Goal: Information Seeking & Learning: Compare options

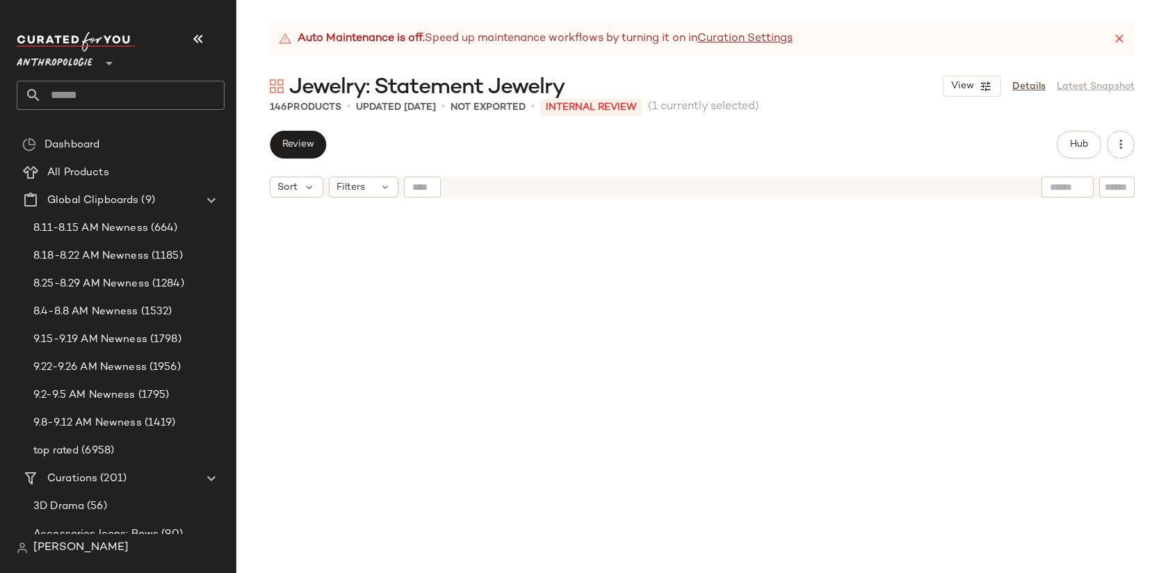
scroll to position [1610, 0]
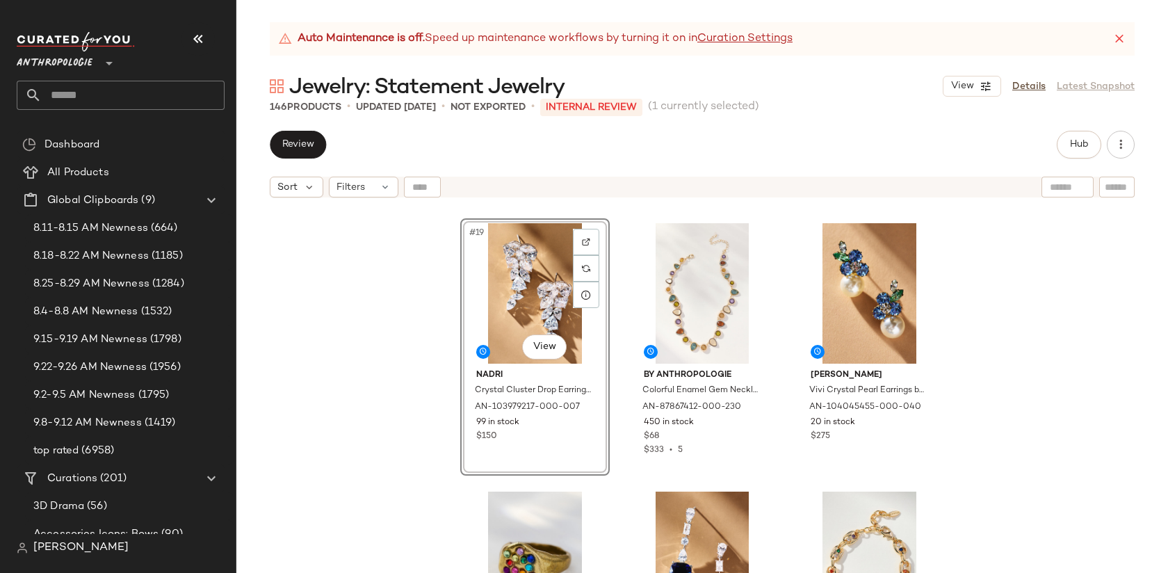
click at [992, 372] on div "#19 View NADRI Crystal Cluster Drop Earrings by [PERSON_NAME] in Silver, Women'…" at bounding box center [702, 405] width 932 height 403
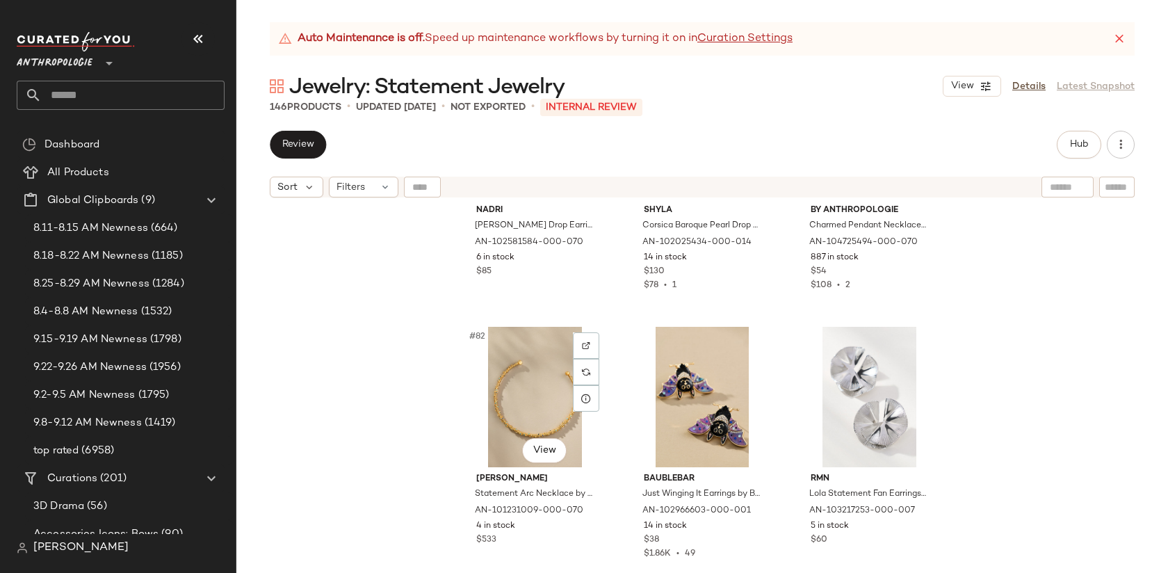
scroll to position [7196, 0]
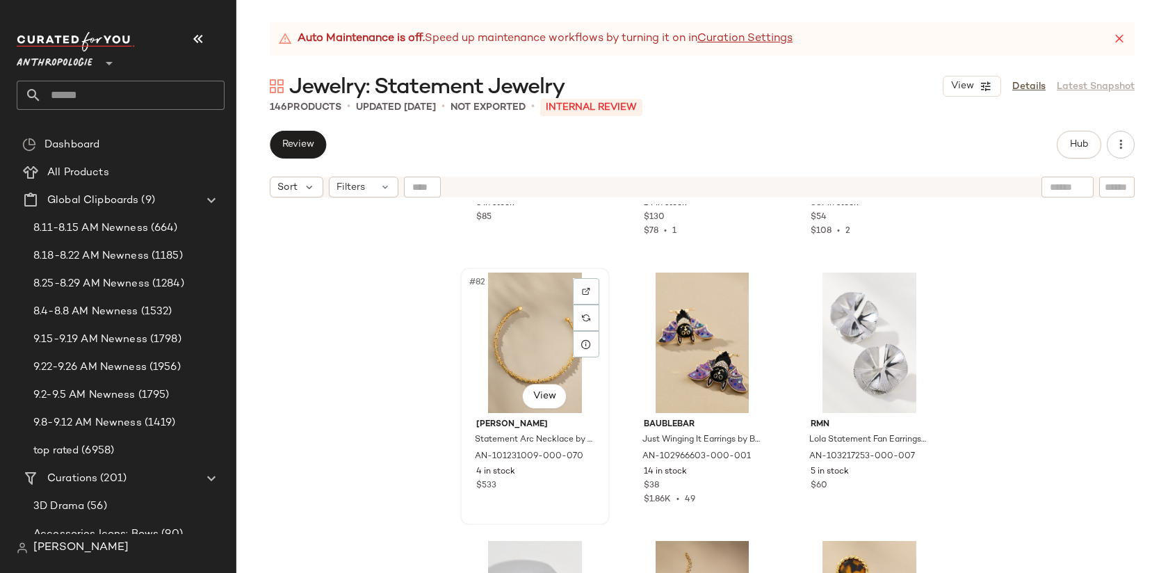
click at [509, 308] on div "#82 View" at bounding box center [535, 343] width 140 height 140
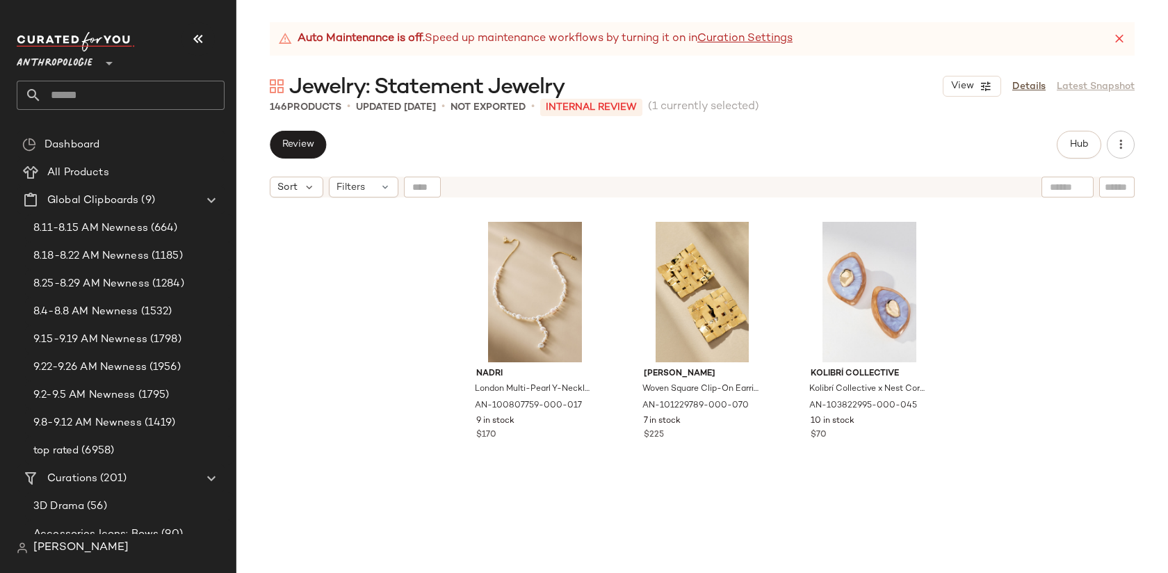
scroll to position [7784, 0]
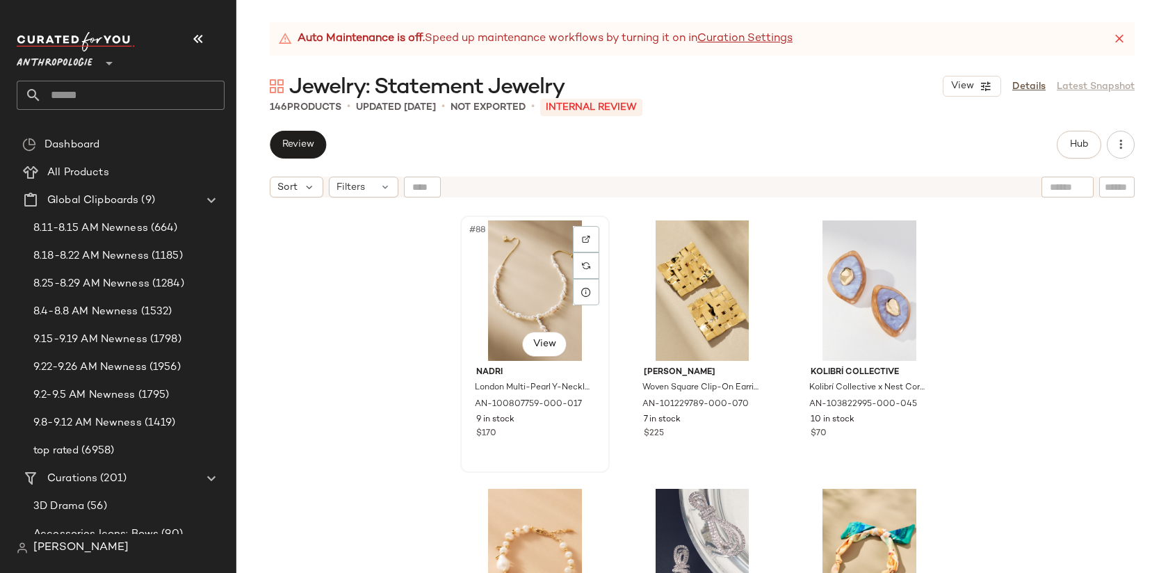
click at [496, 269] on div "#88 View" at bounding box center [535, 290] width 140 height 140
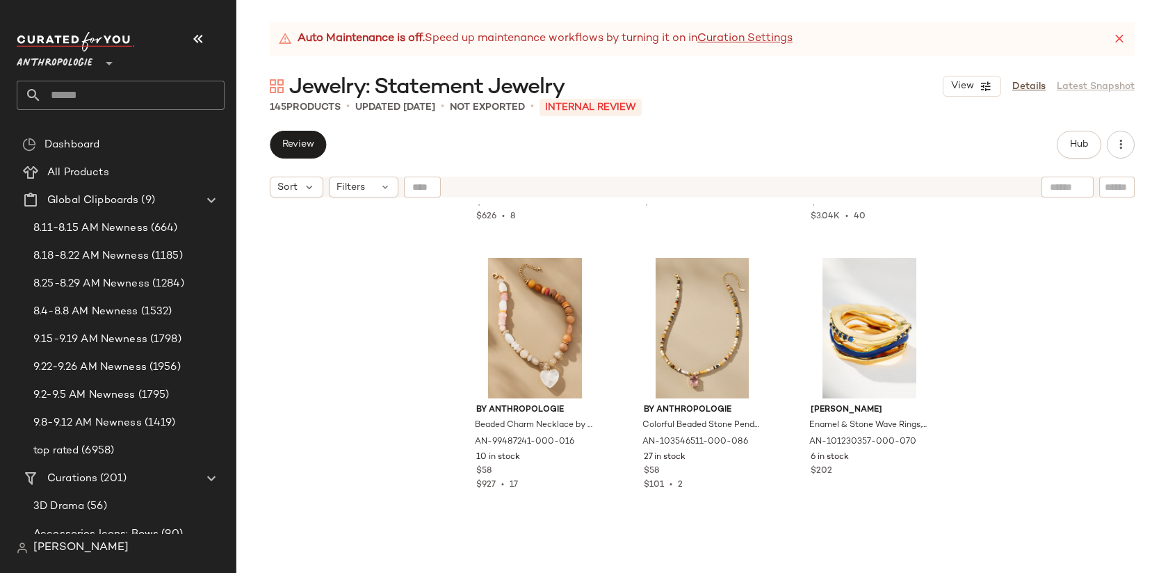
scroll to position [11504, 0]
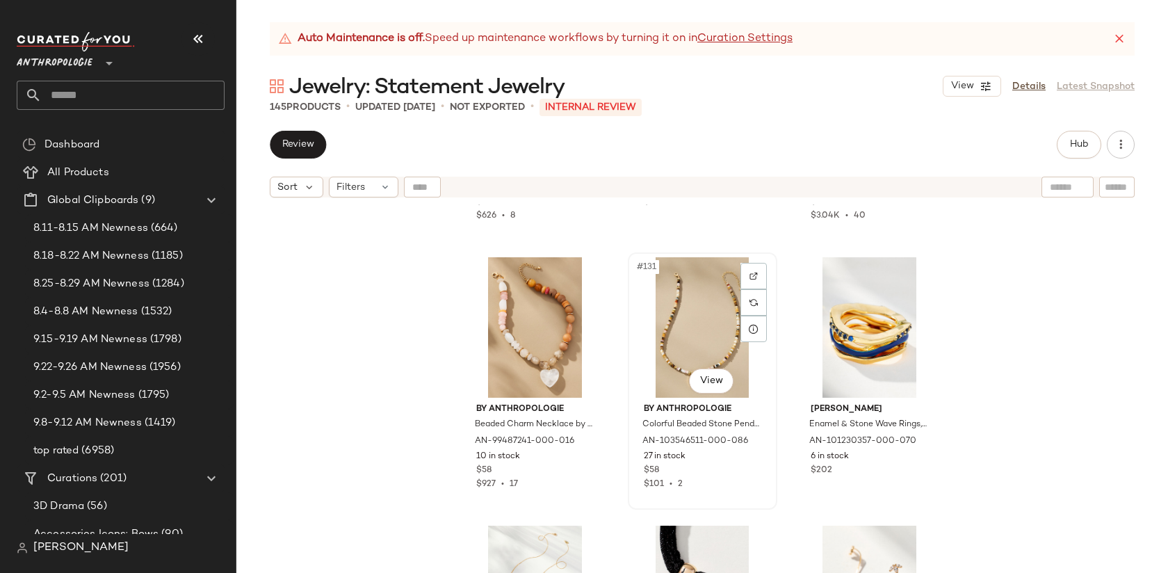
click at [688, 304] on div "#131 View" at bounding box center [703, 327] width 140 height 140
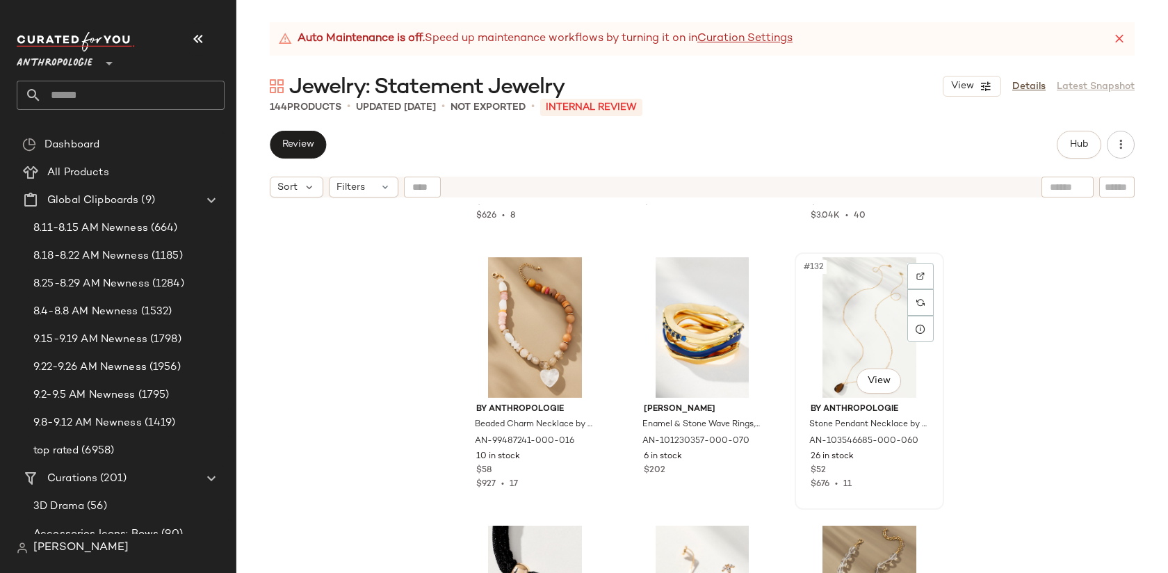
click at [845, 298] on div "#132 View" at bounding box center [869, 327] width 140 height 140
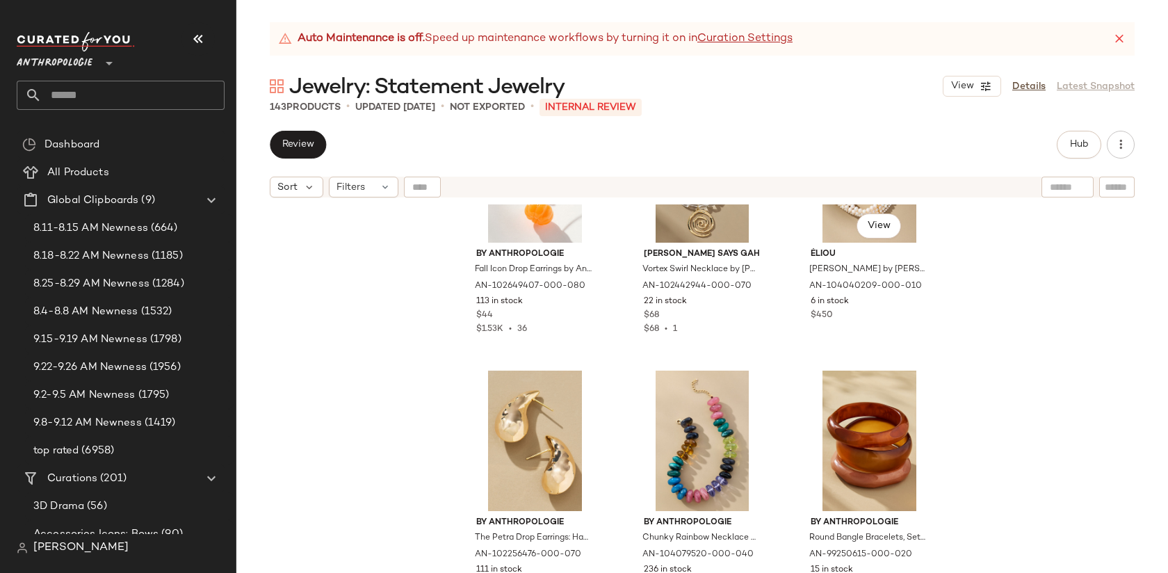
scroll to position [11928, 0]
click at [534, 419] on div "#136 View" at bounding box center [535, 440] width 140 height 140
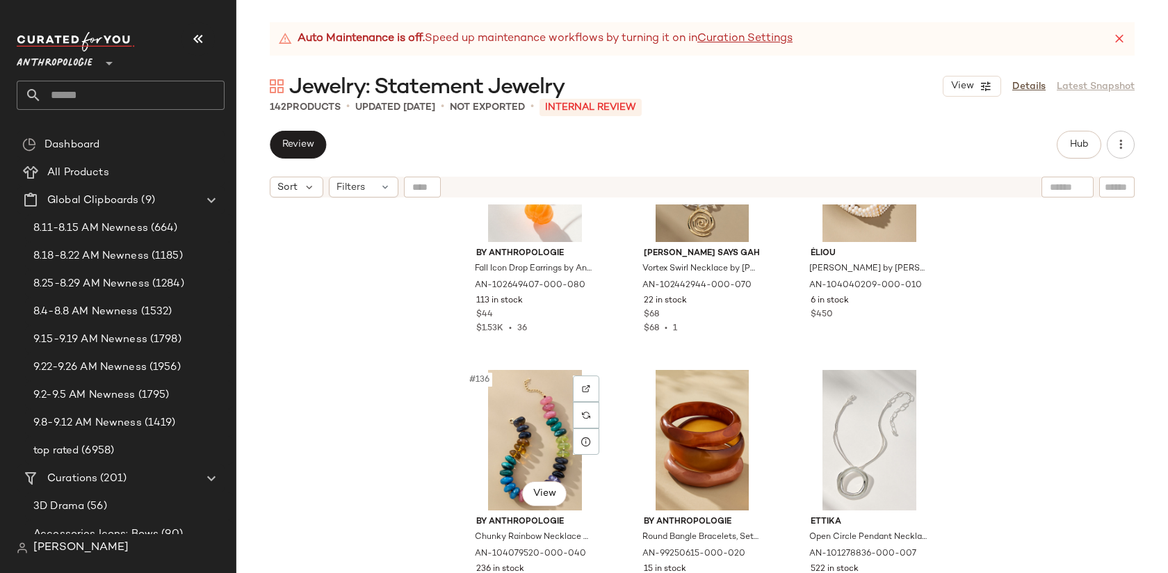
click at [534, 419] on div "#136 View" at bounding box center [535, 440] width 140 height 140
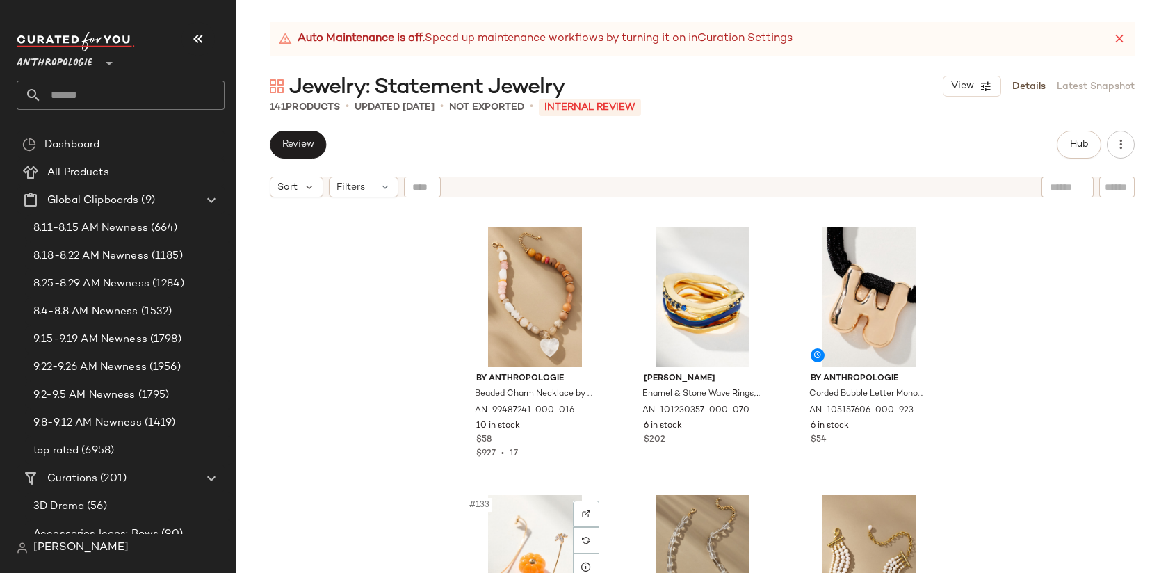
scroll to position [11537, 0]
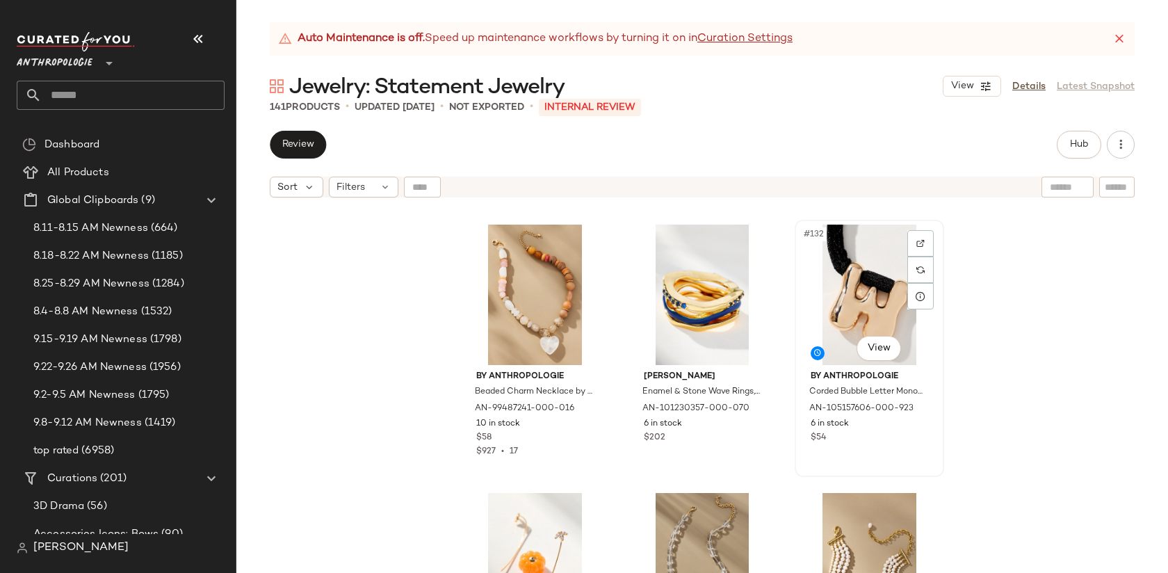
click at [875, 261] on div "#132 View" at bounding box center [869, 295] width 140 height 140
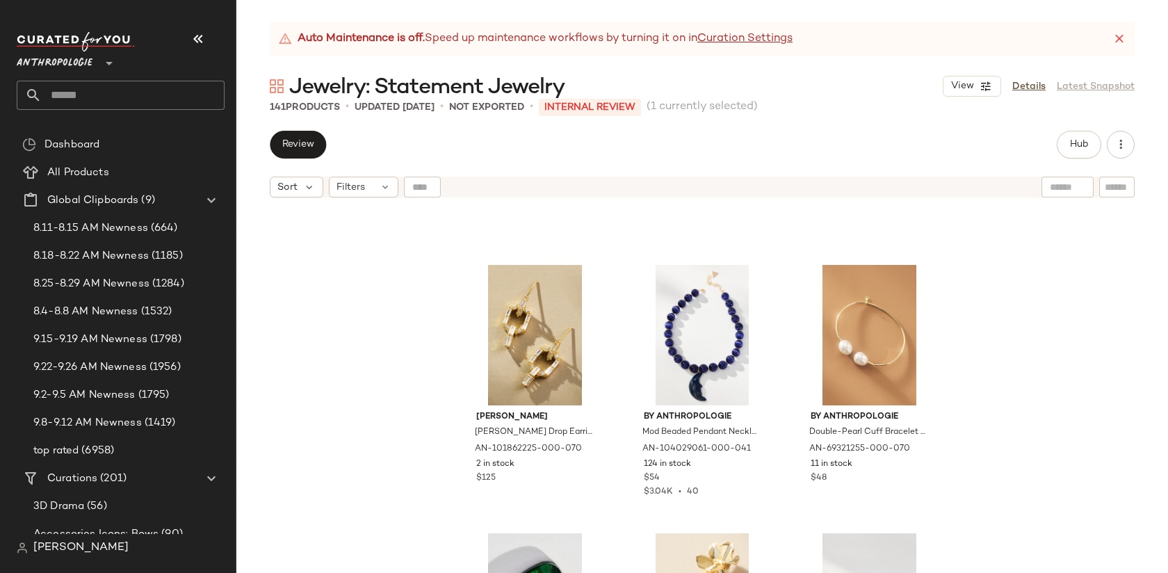
scroll to position [9081, 0]
click at [841, 339] on div "#105 View" at bounding box center [869, 336] width 140 height 140
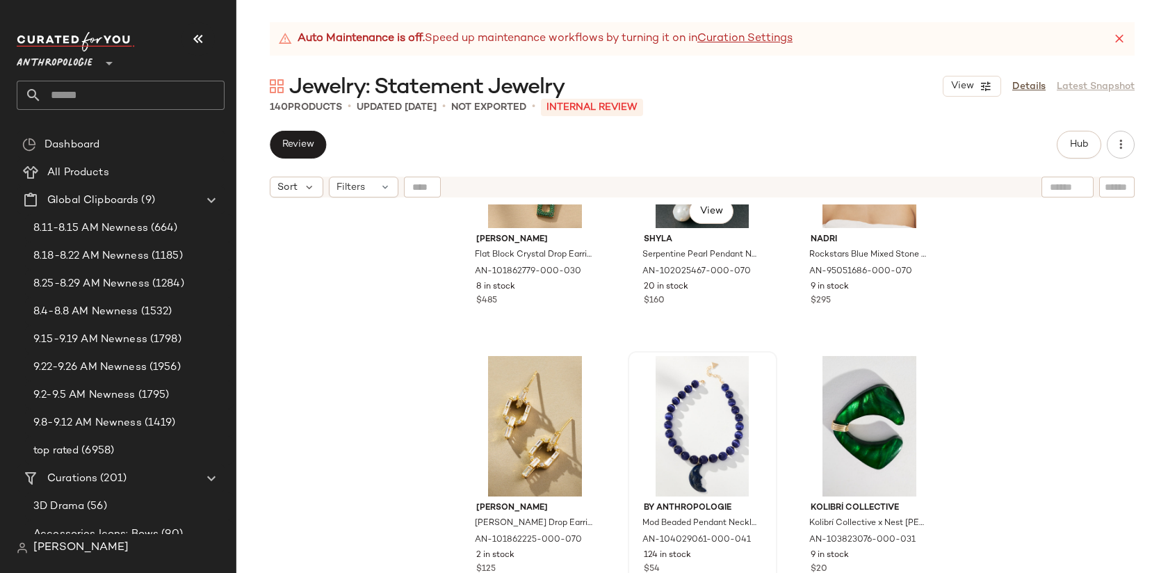
scroll to position [8993, 0]
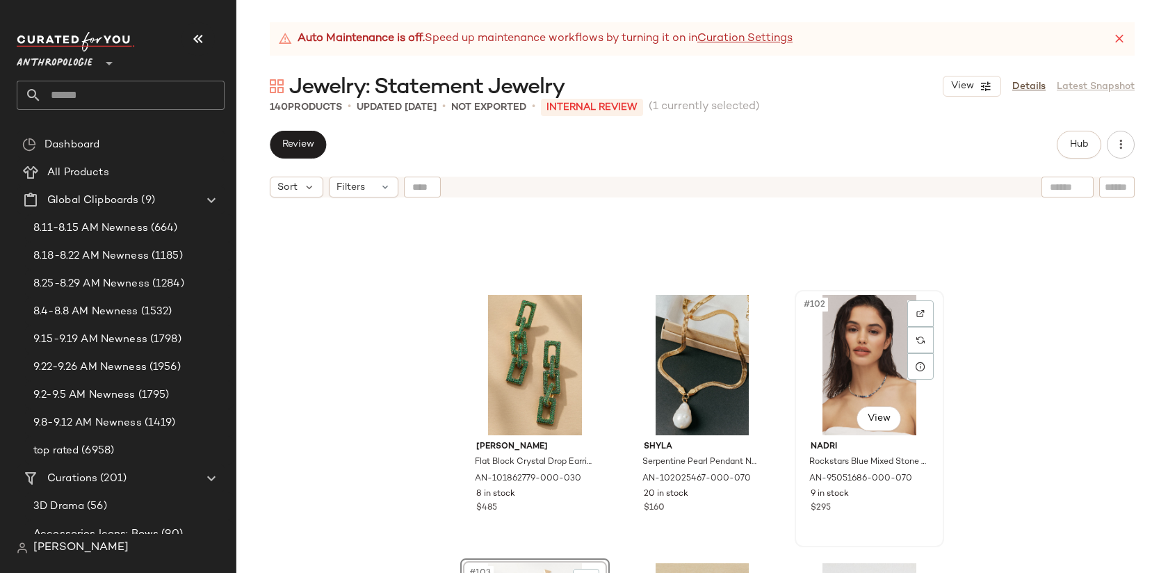
scroll to position [8767, 0]
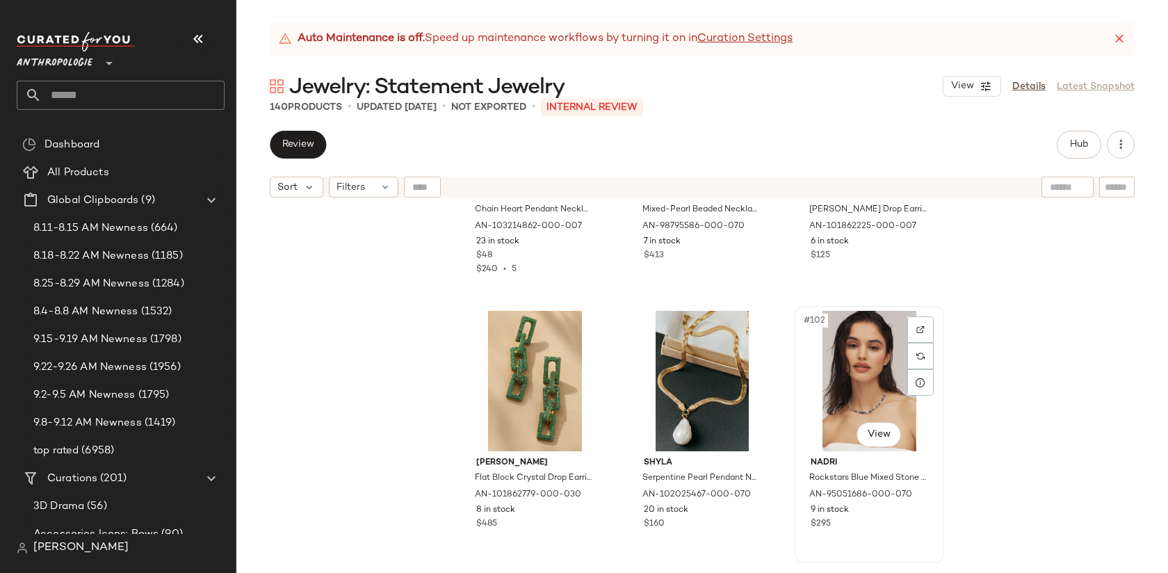
click at [879, 368] on div "#102 View" at bounding box center [869, 381] width 140 height 140
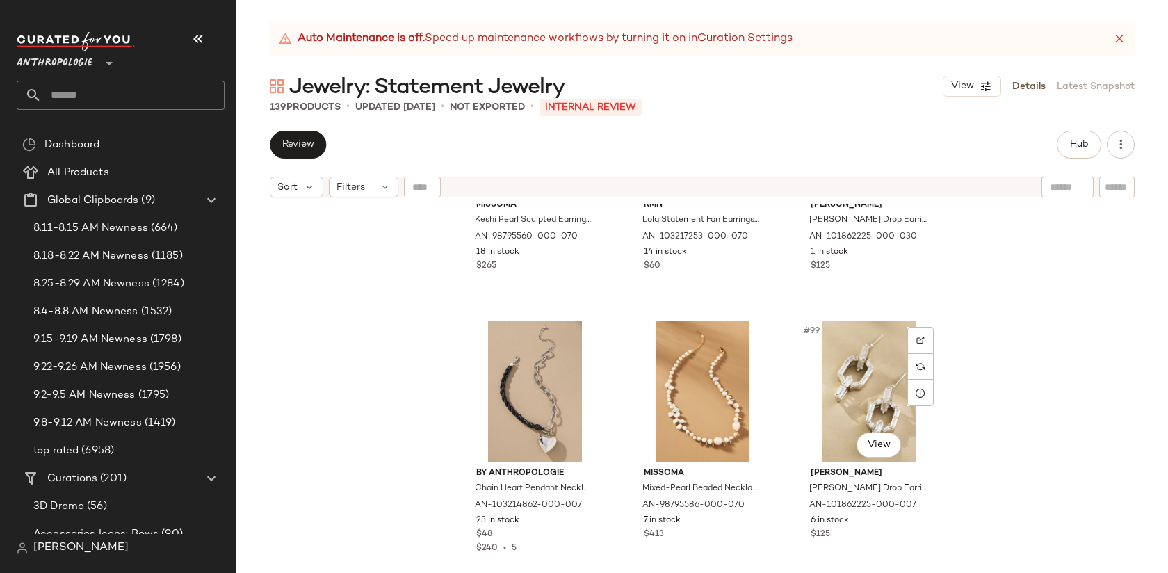
scroll to position [8484, 0]
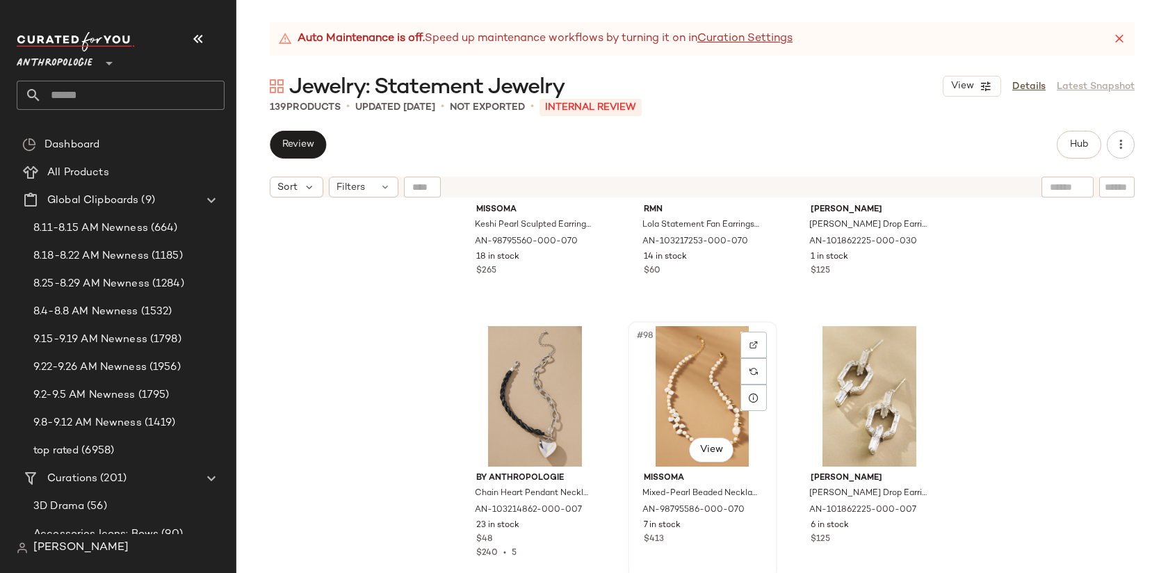
click at [692, 395] on div "#98 View" at bounding box center [703, 396] width 140 height 140
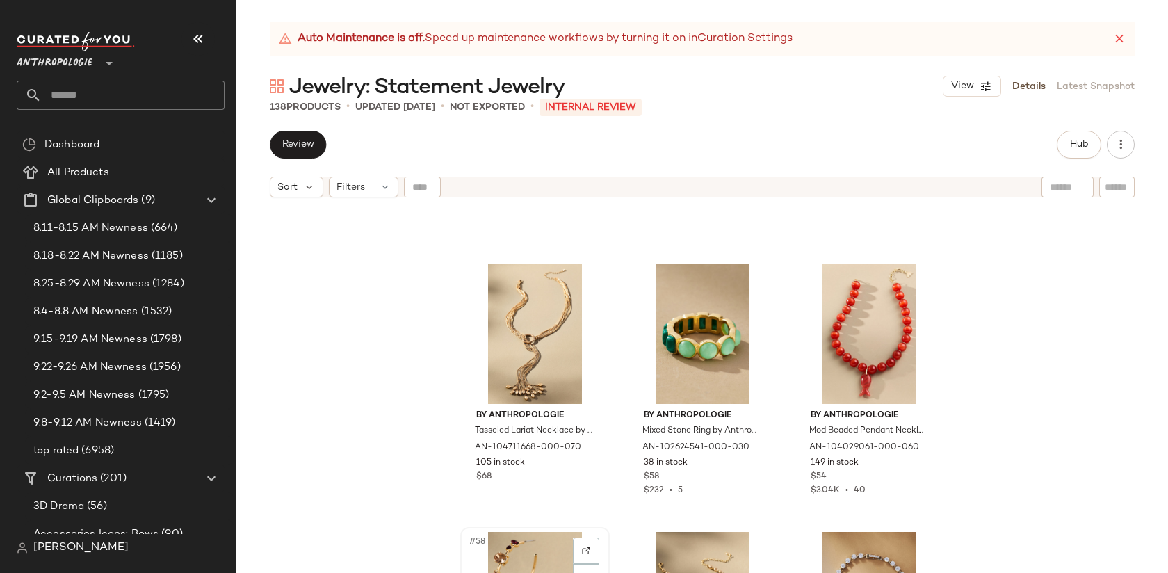
scroll to position [4789, 0]
click at [839, 345] on div "#57 View" at bounding box center [869, 334] width 140 height 140
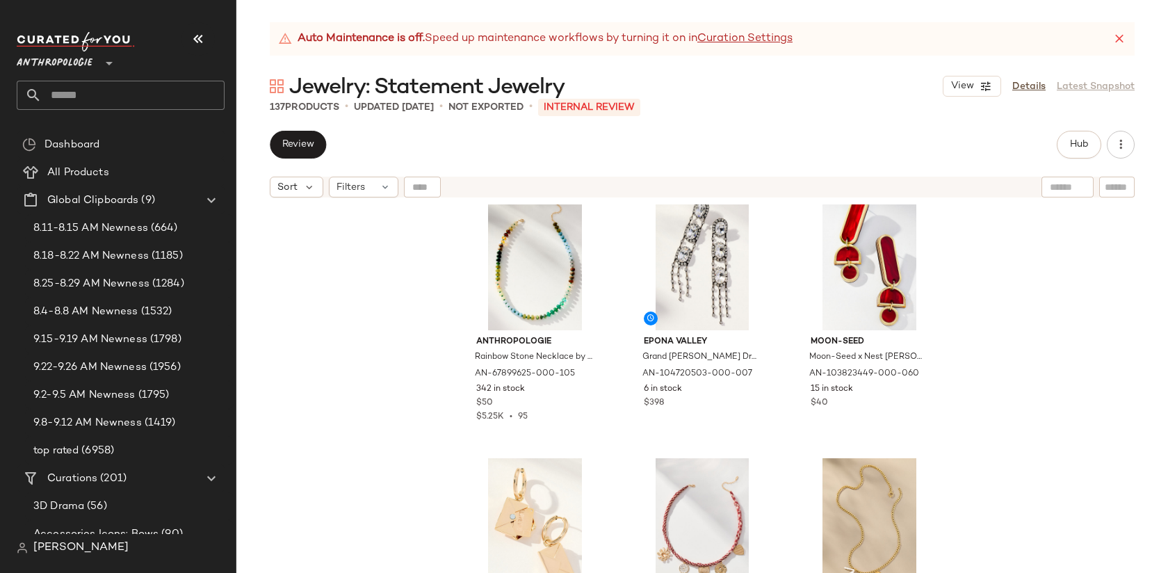
scroll to position [2986, 0]
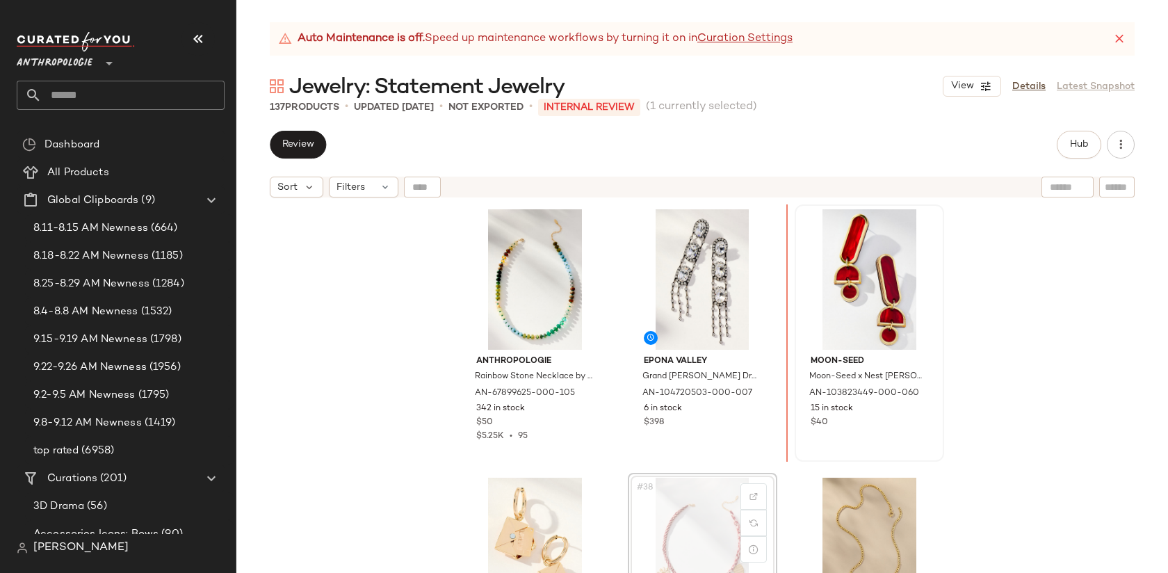
scroll to position [2956, 0]
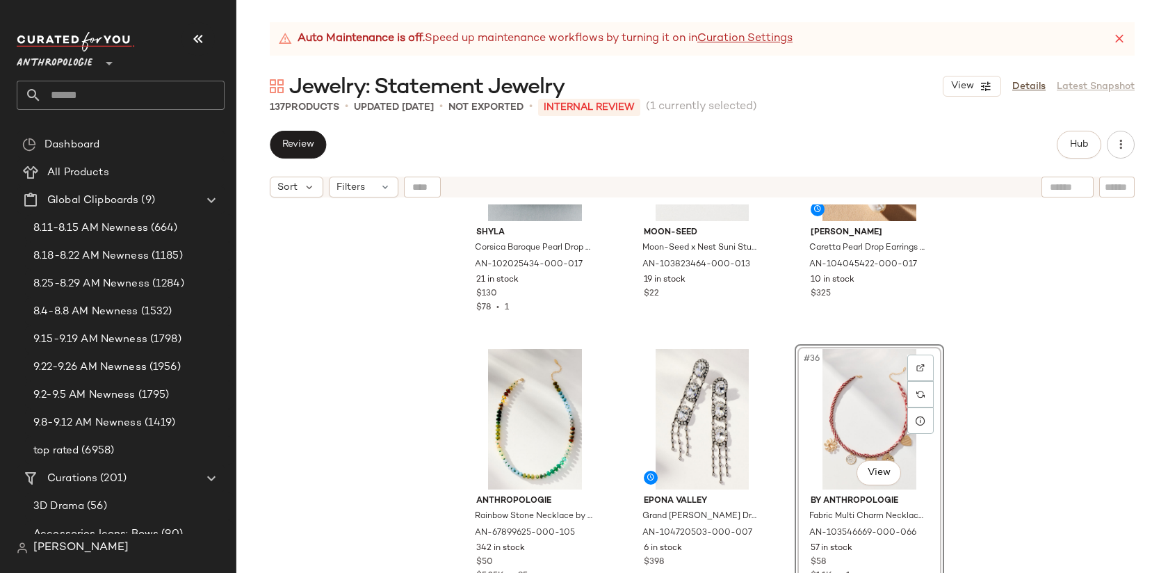
scroll to position [2829, 0]
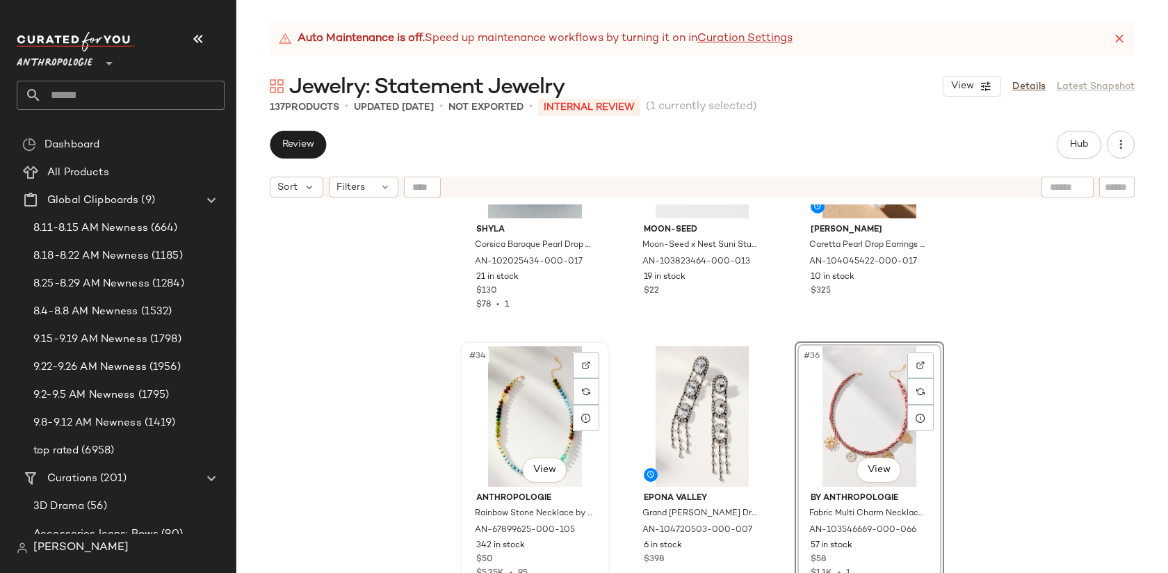
click at [521, 404] on div "#34 View" at bounding box center [535, 416] width 140 height 140
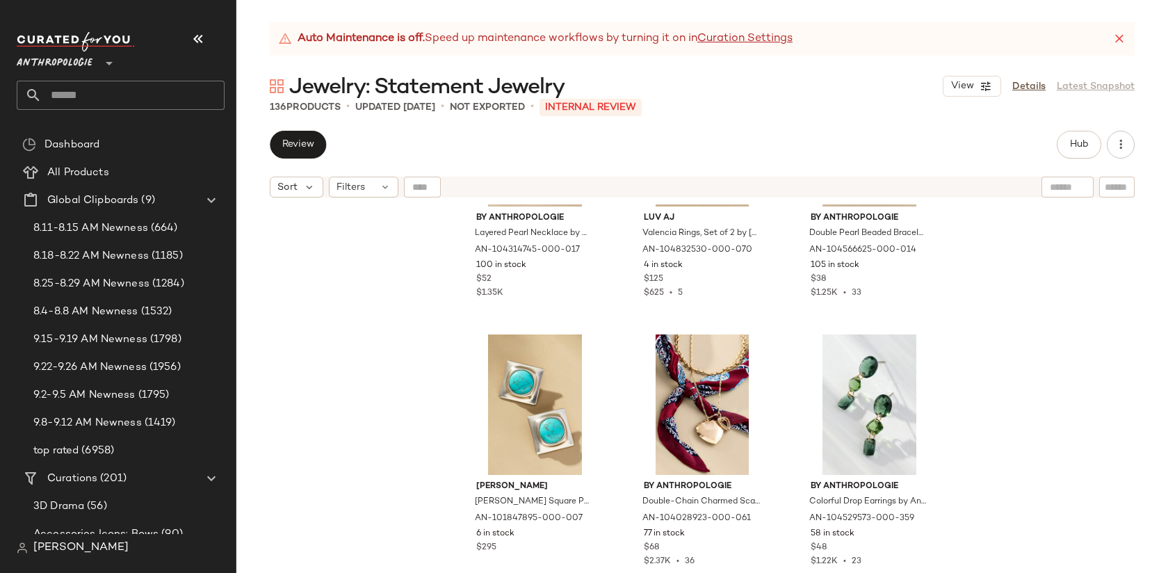
scroll to position [3670, 0]
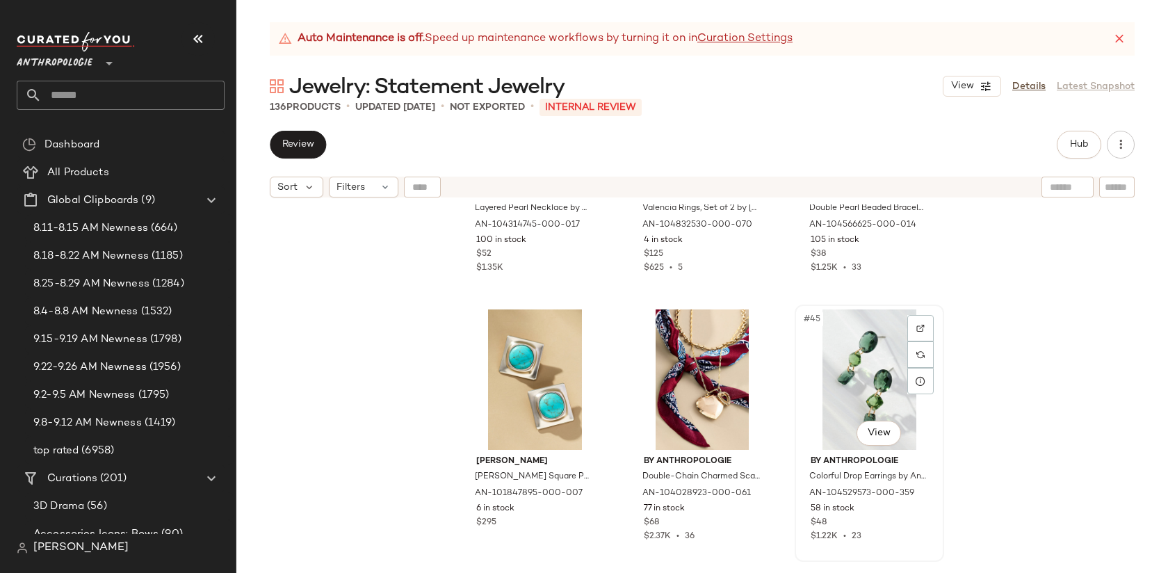
click at [864, 375] on div "#45 View" at bounding box center [869, 379] width 140 height 140
